Goal: Find contact information: Find contact information

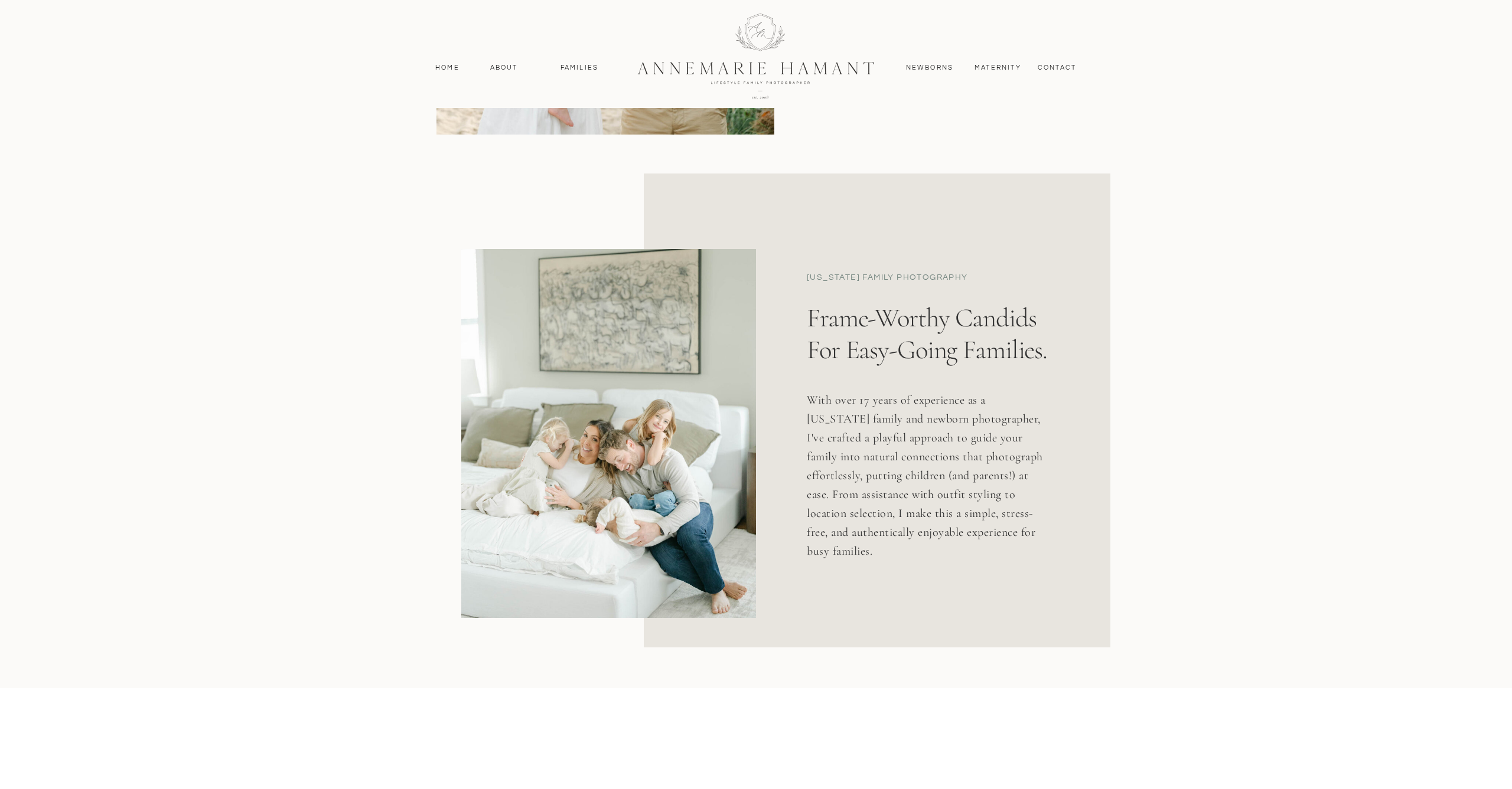
scroll to position [214, 0]
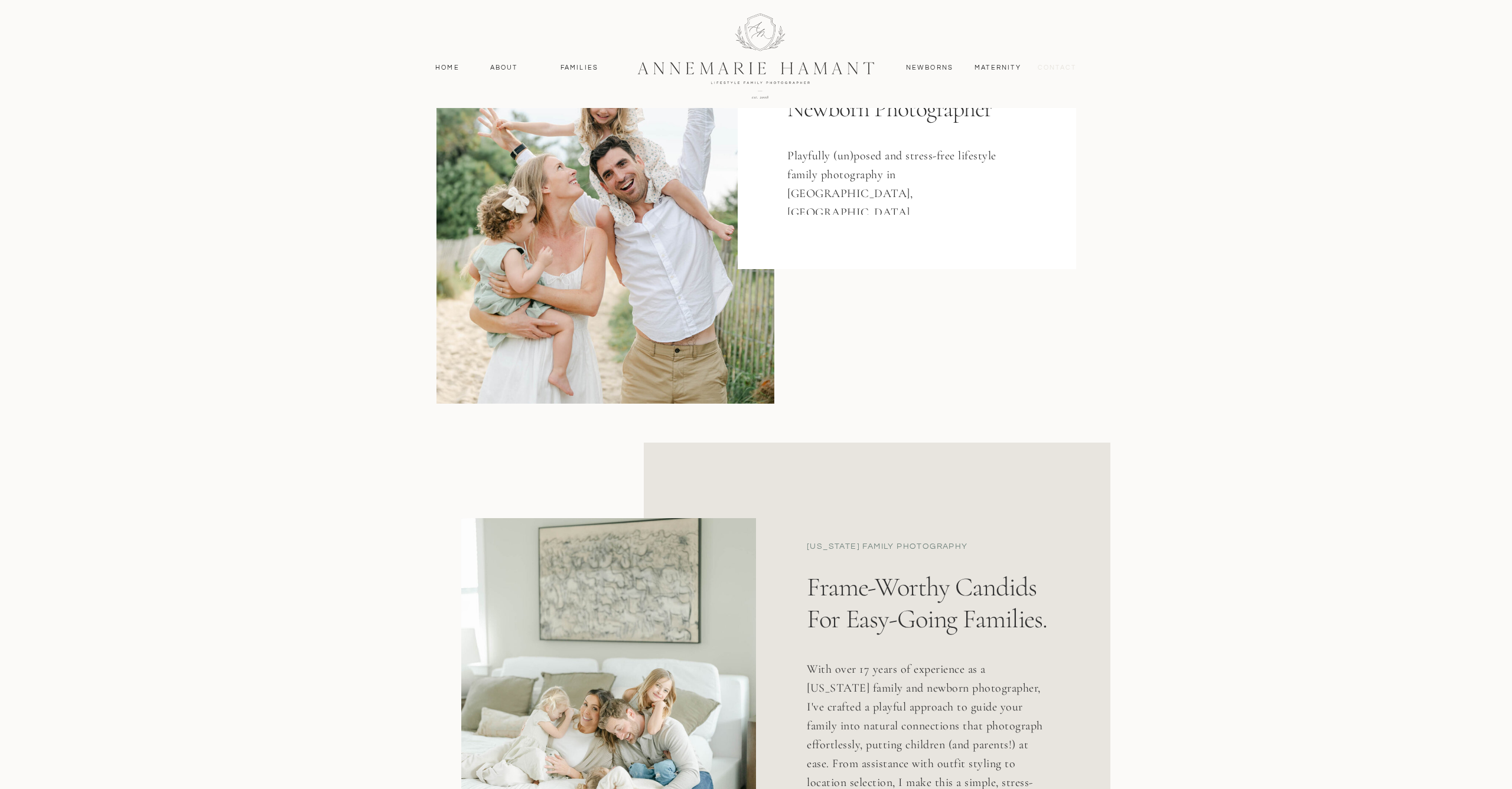
click at [1052, 68] on nav "contact" at bounding box center [1057, 68] width 51 height 11
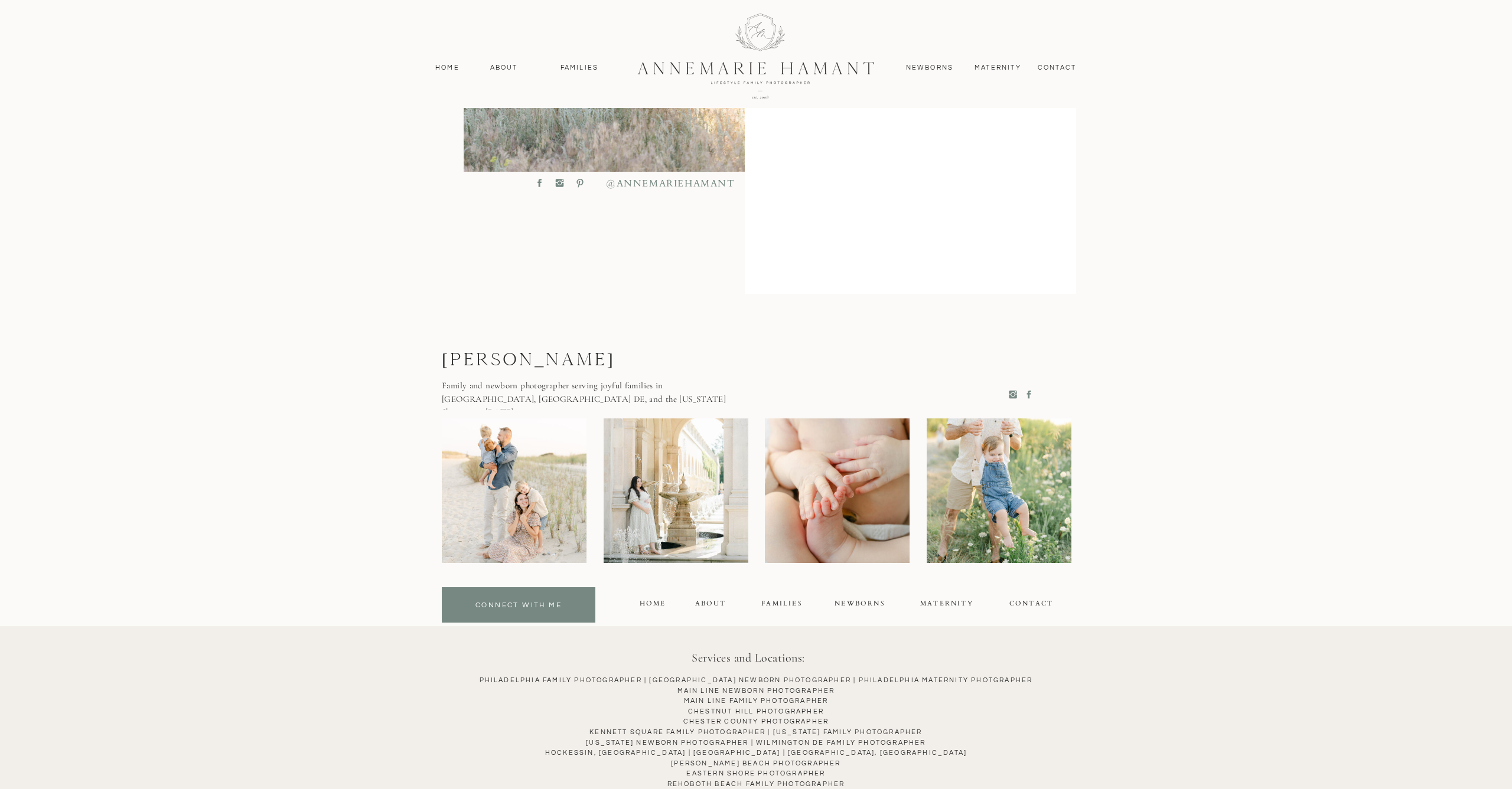
scroll to position [652, 0]
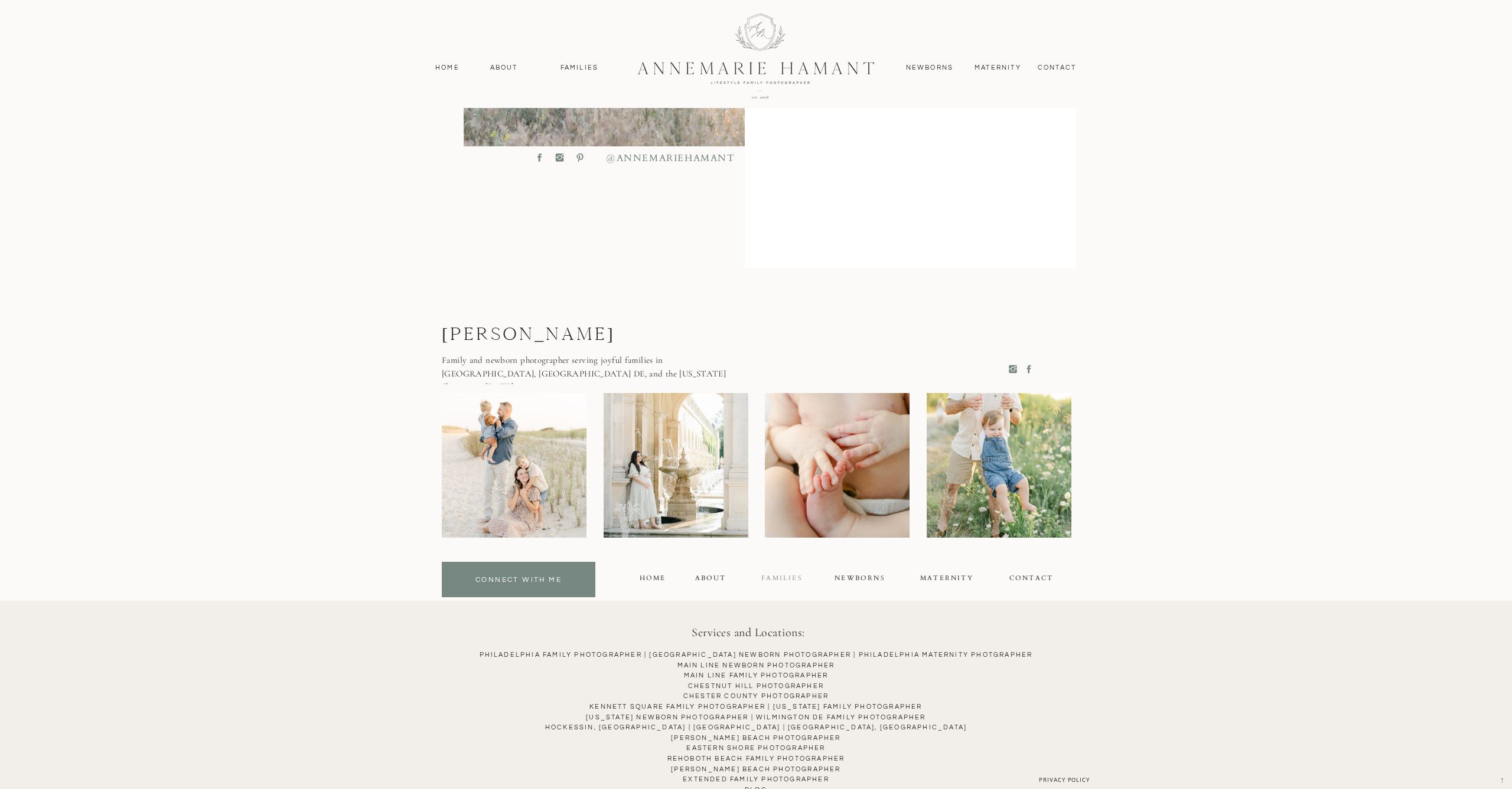
click at [767, 583] on div "FAMILIES" at bounding box center [782, 580] width 52 height 14
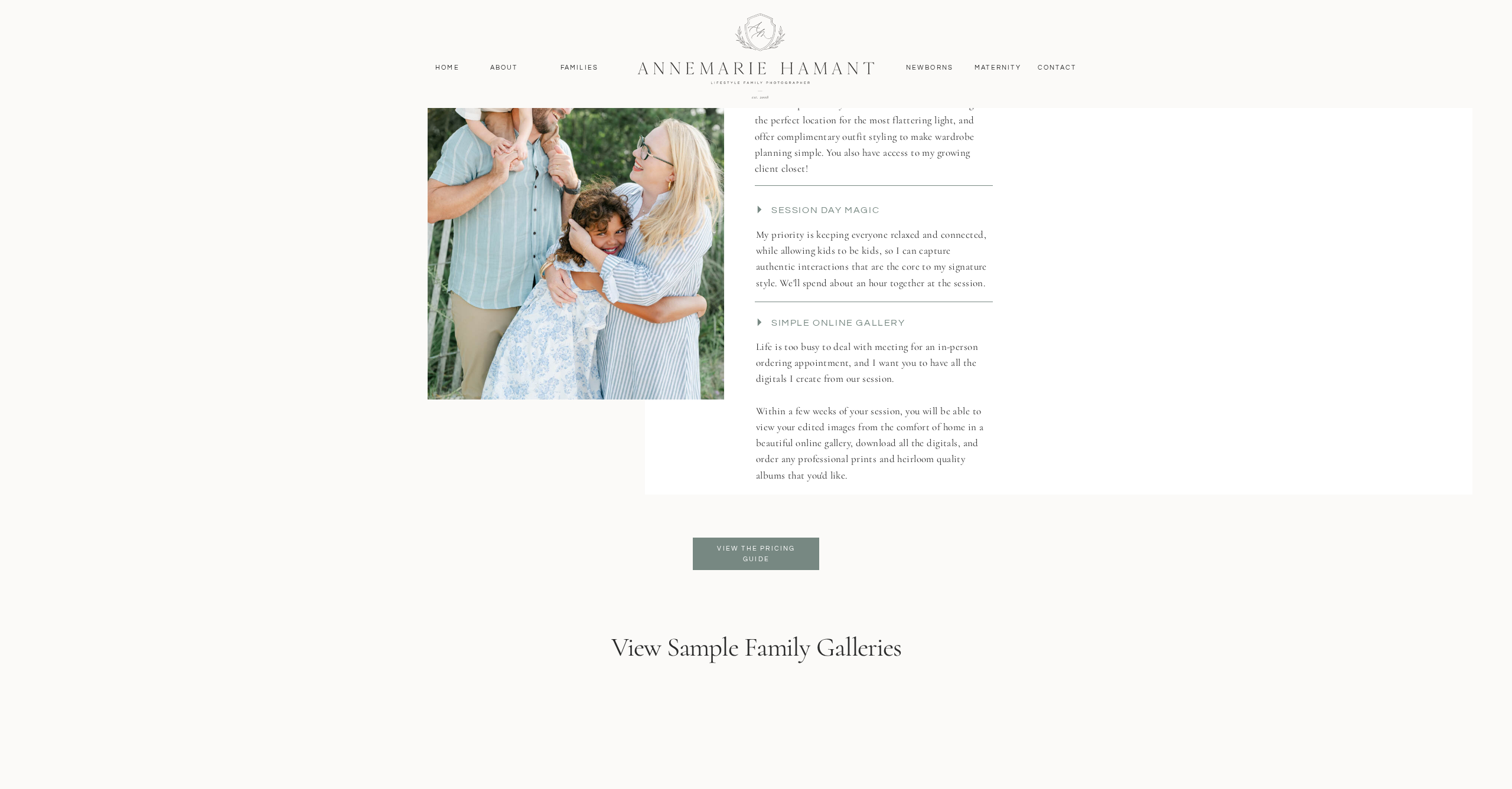
scroll to position [2690, 0]
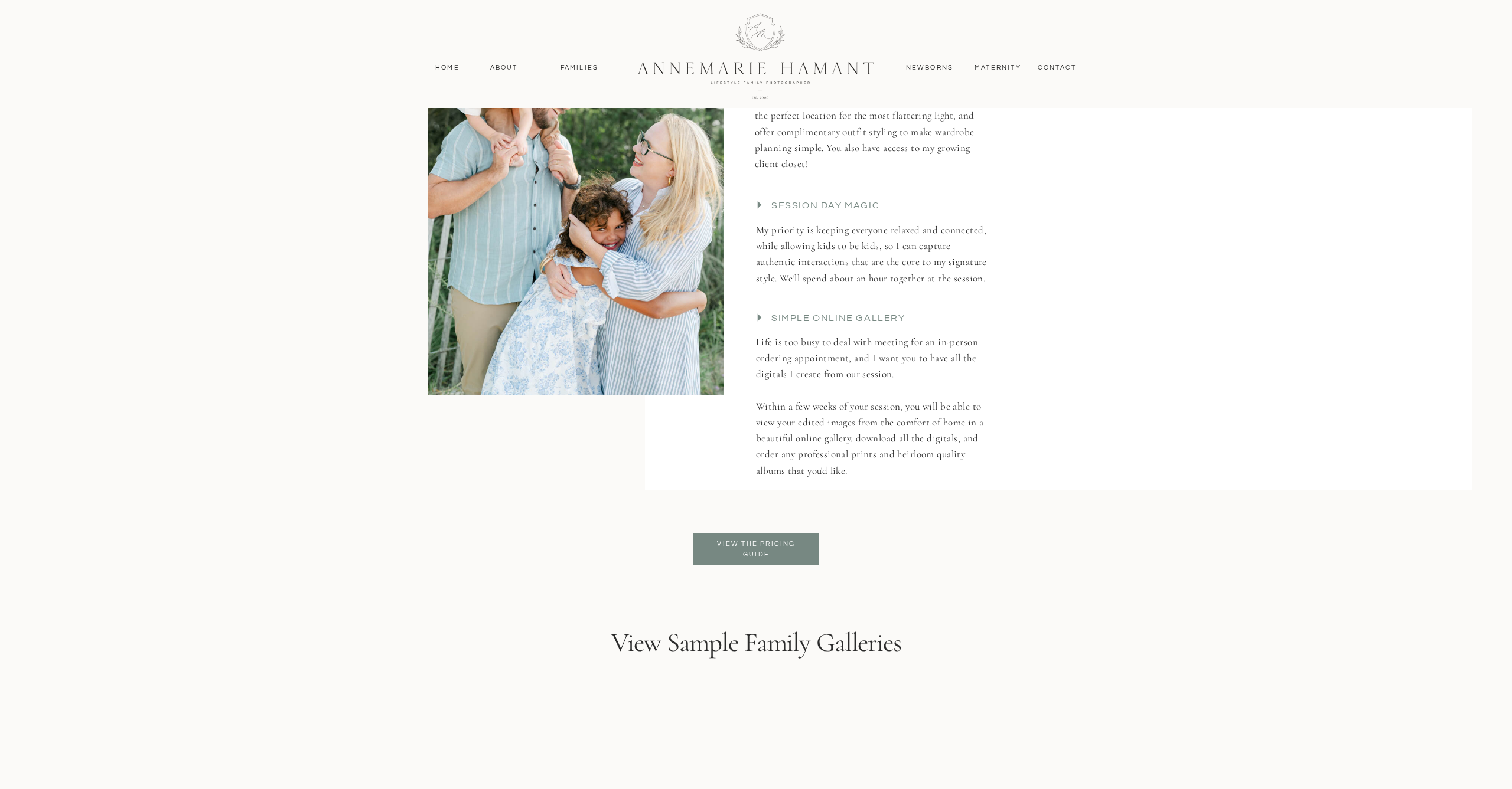
click at [770, 557] on p "View the pricing guide" at bounding box center [756, 550] width 96 height 21
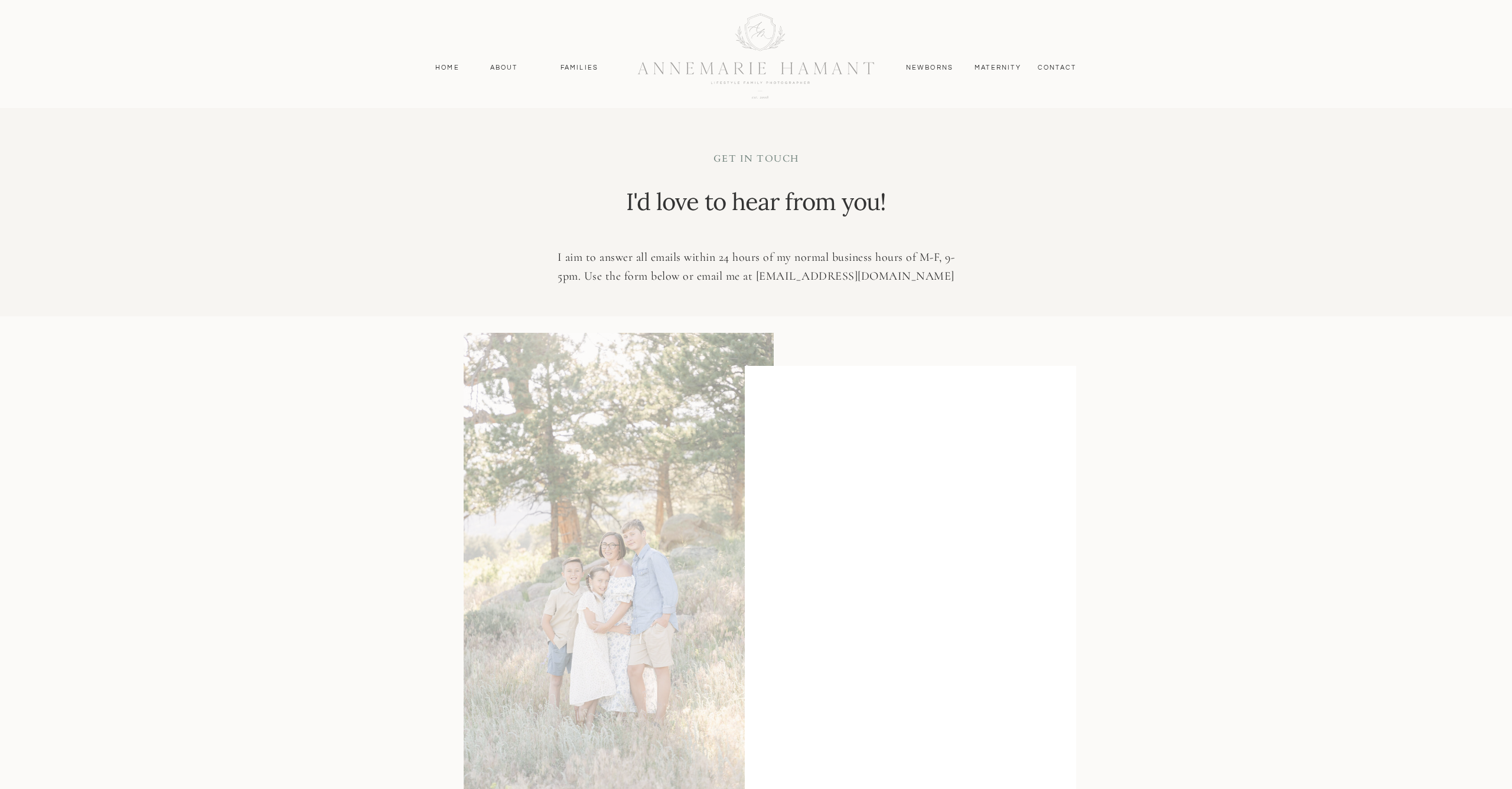
scroll to position [317, 0]
